Goal: Find specific page/section: Find specific page/section

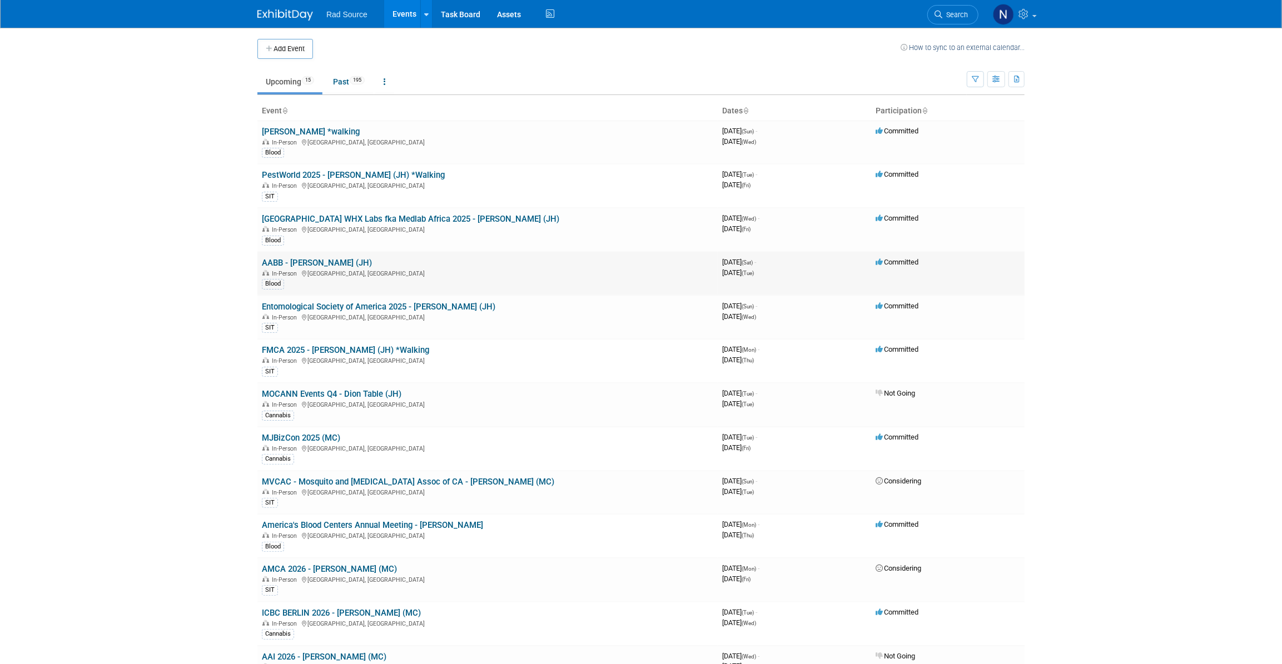
click at [295, 258] on link "AABB - [PERSON_NAME] (JH)" at bounding box center [317, 263] width 110 height 10
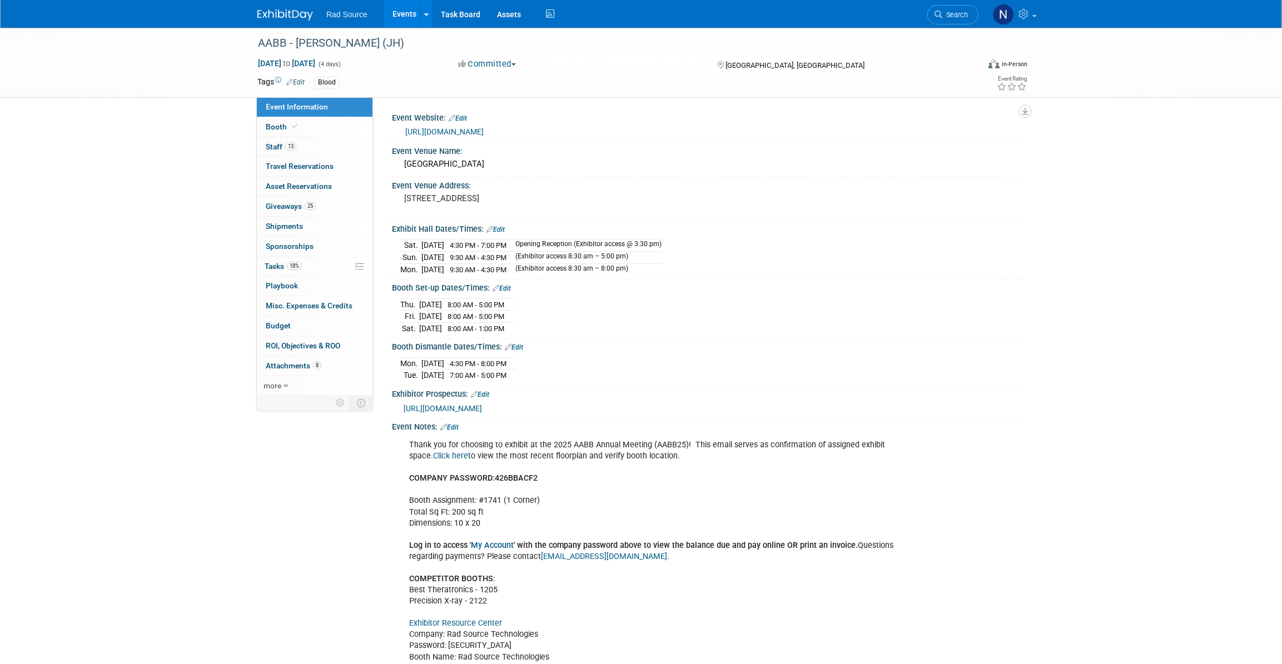
click at [283, 20] on img at bounding box center [285, 14] width 56 height 11
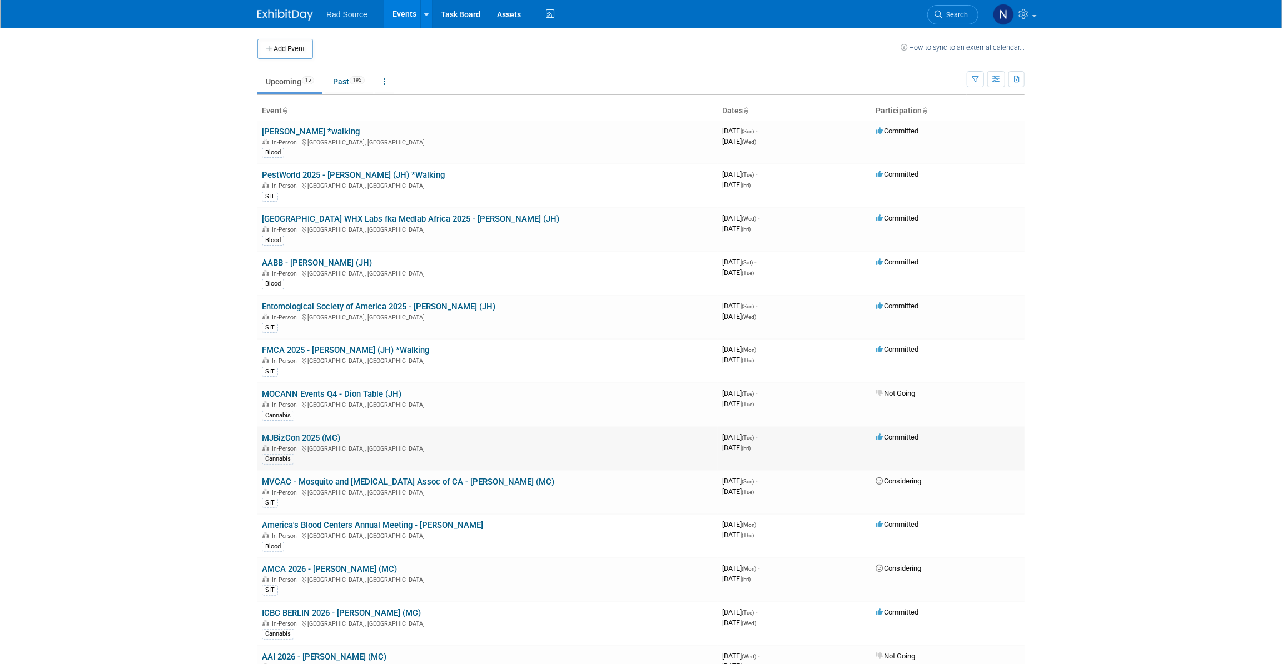
click at [306, 441] on link "MJBizCon 2025 (MC)" at bounding box center [301, 438] width 78 height 10
